Goal: Find specific page/section: Find specific page/section

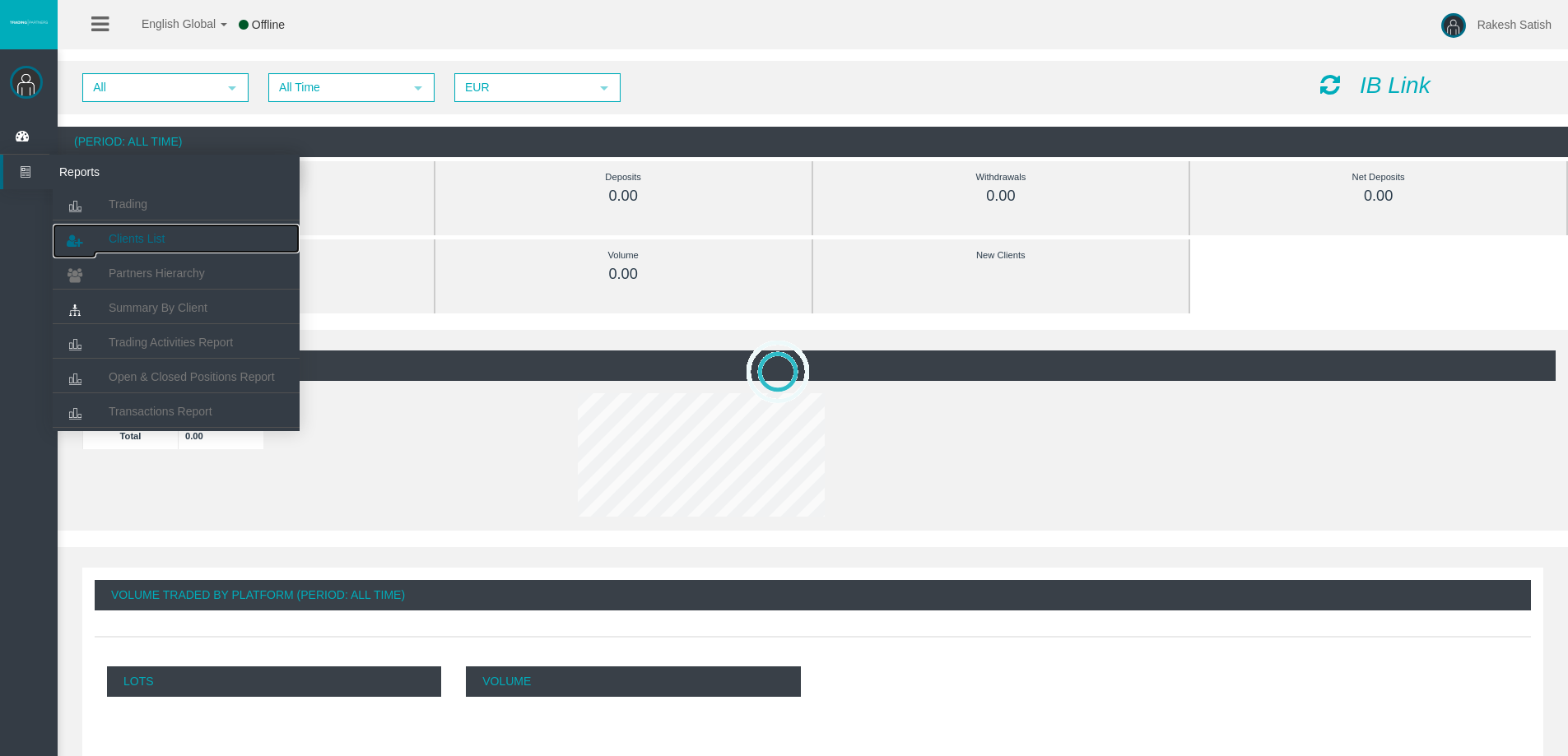
click at [153, 232] on span "Clients List" at bounding box center [137, 239] width 56 height 14
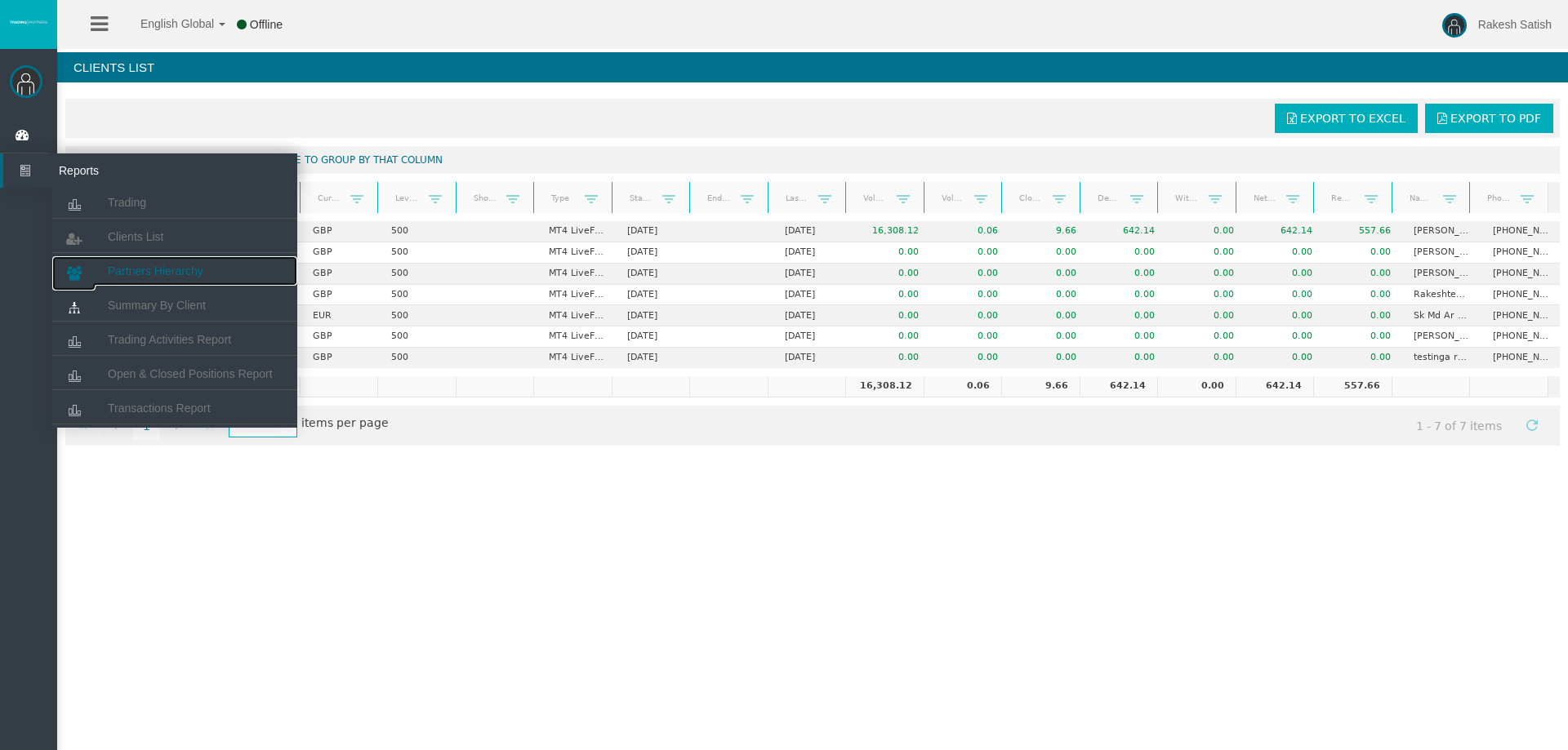
click at [153, 267] on span "Partners Hierarchy" at bounding box center [156, 271] width 95 height 14
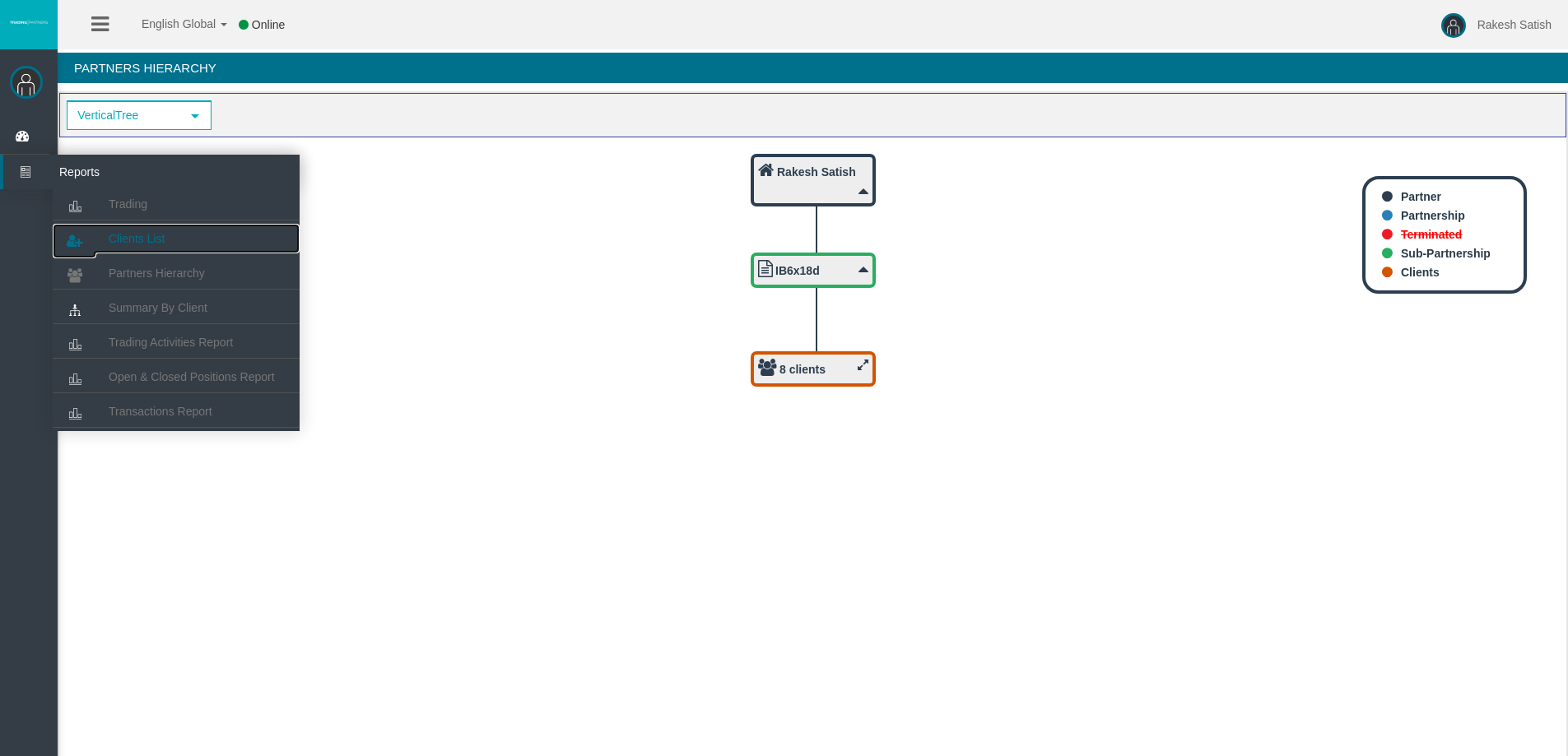
click at [107, 234] on link "Clients List" at bounding box center [176, 239] width 247 height 30
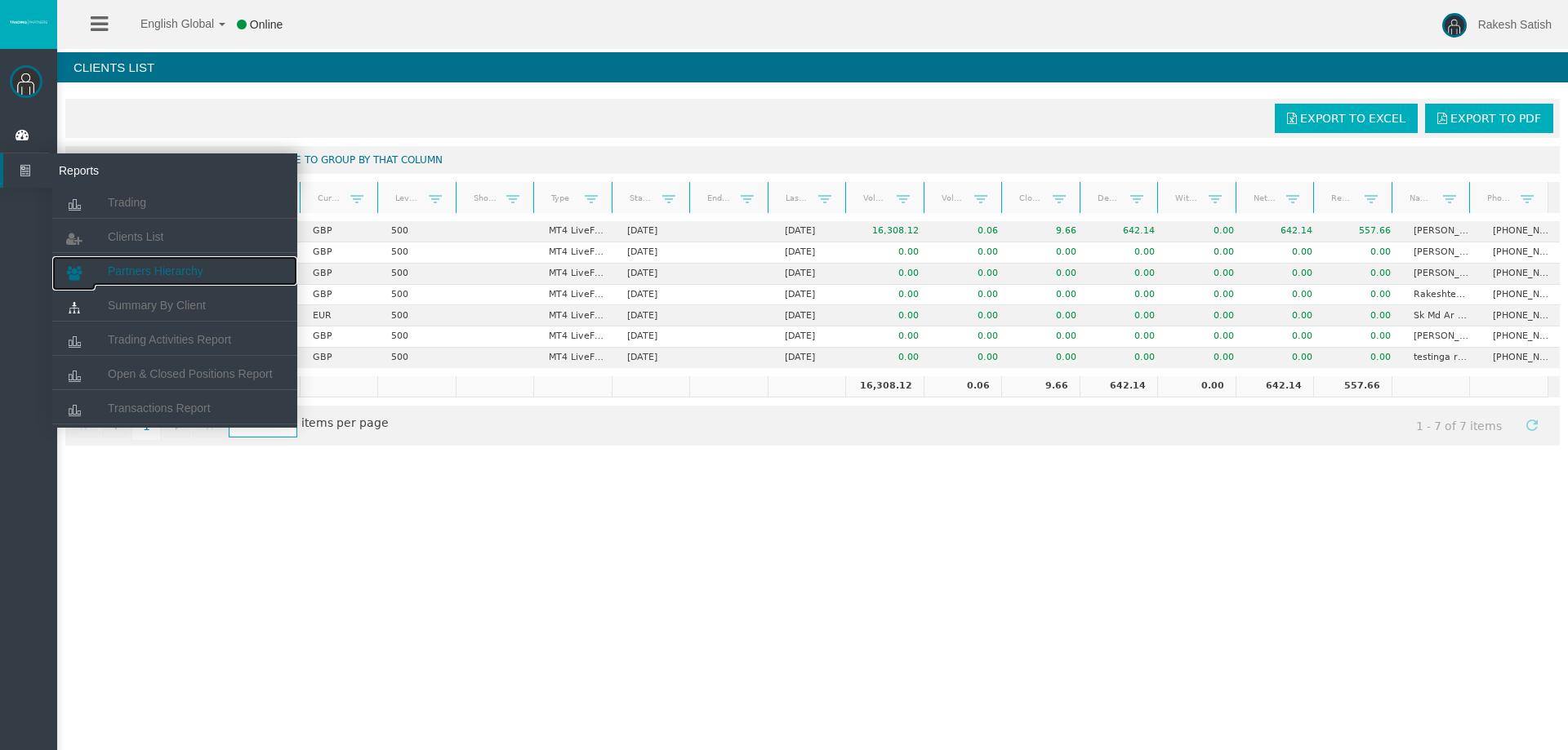
click at [168, 269] on span "Partners Hierarchy" at bounding box center [156, 271] width 95 height 14
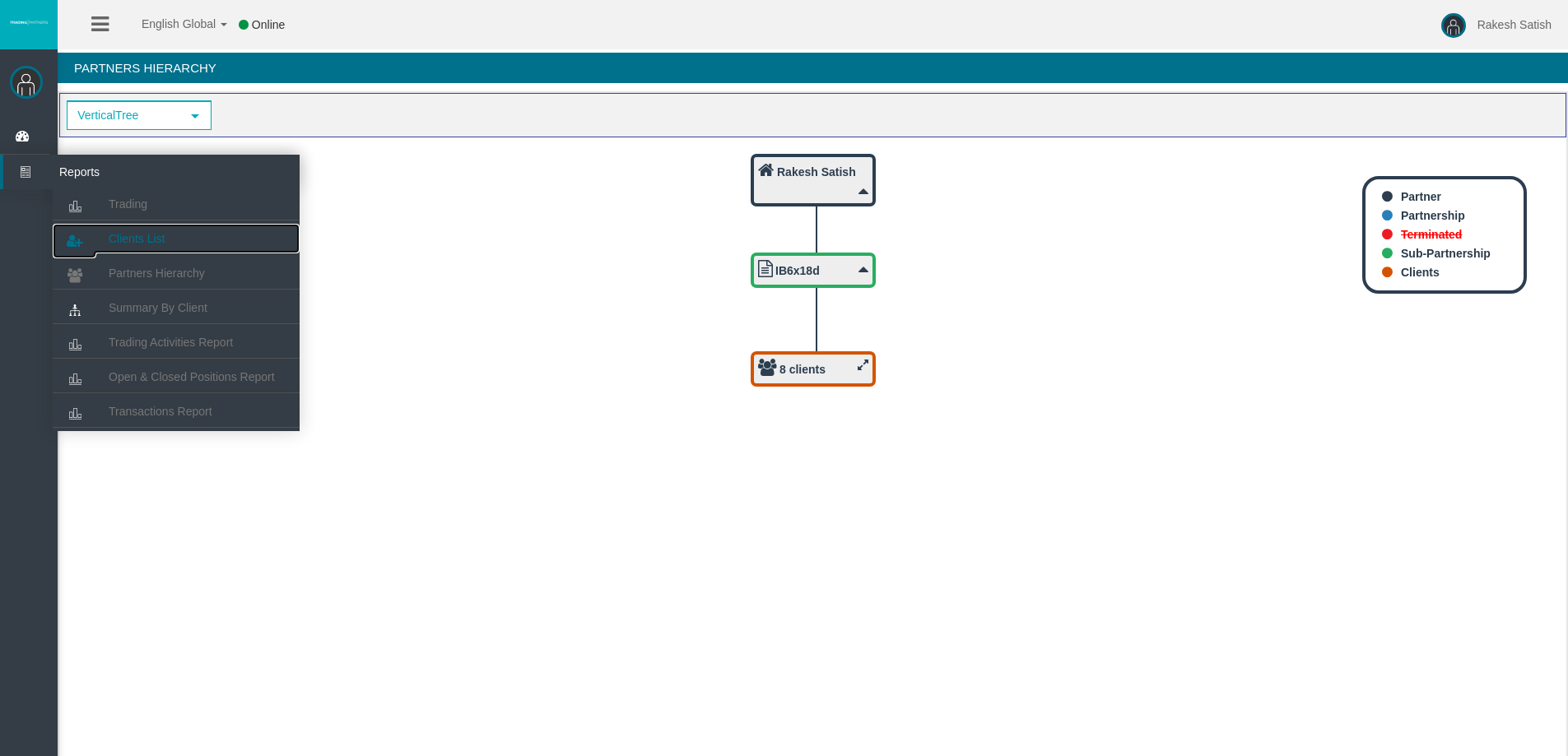
click at [149, 226] on link "Clients List" at bounding box center [176, 239] width 247 height 30
